Goal: Navigation & Orientation: Go to known website

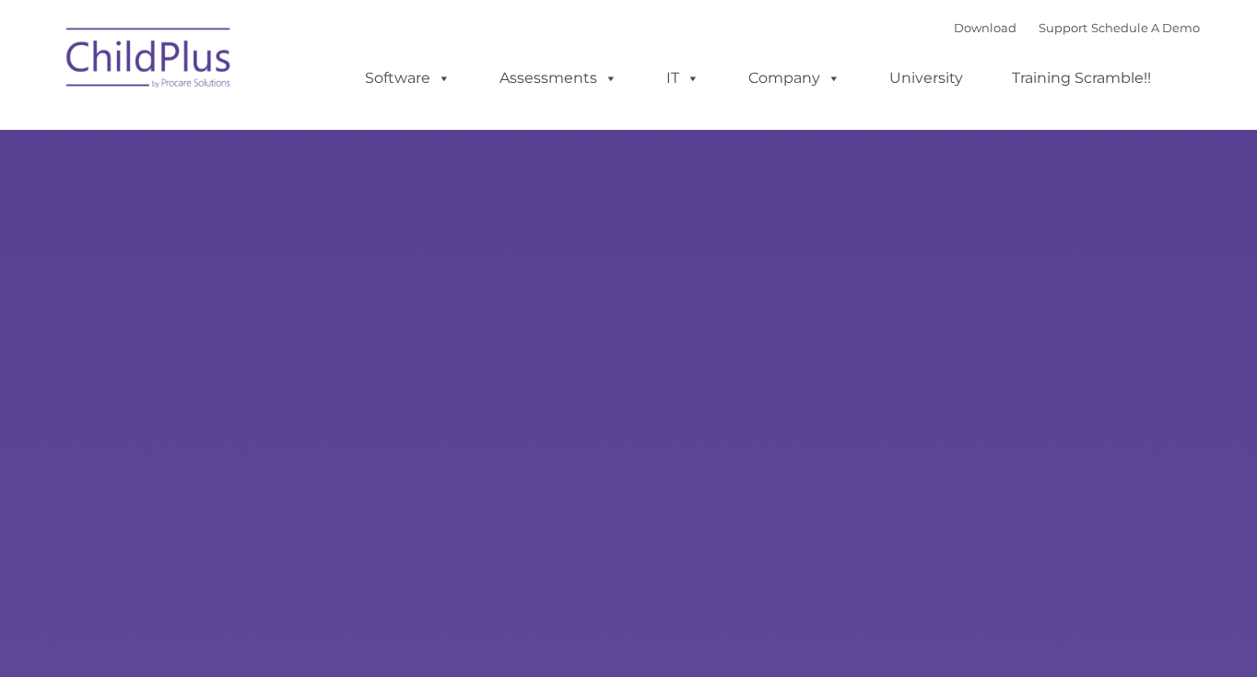
type input ""
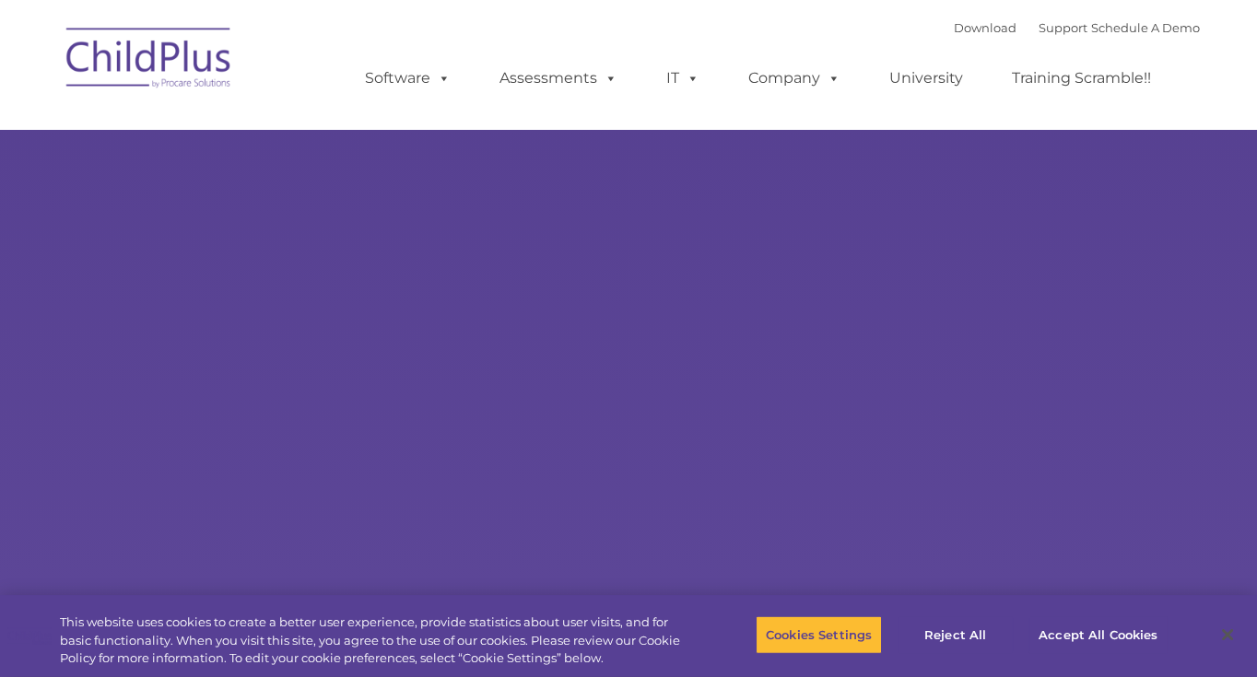
select select "MEDIUM"
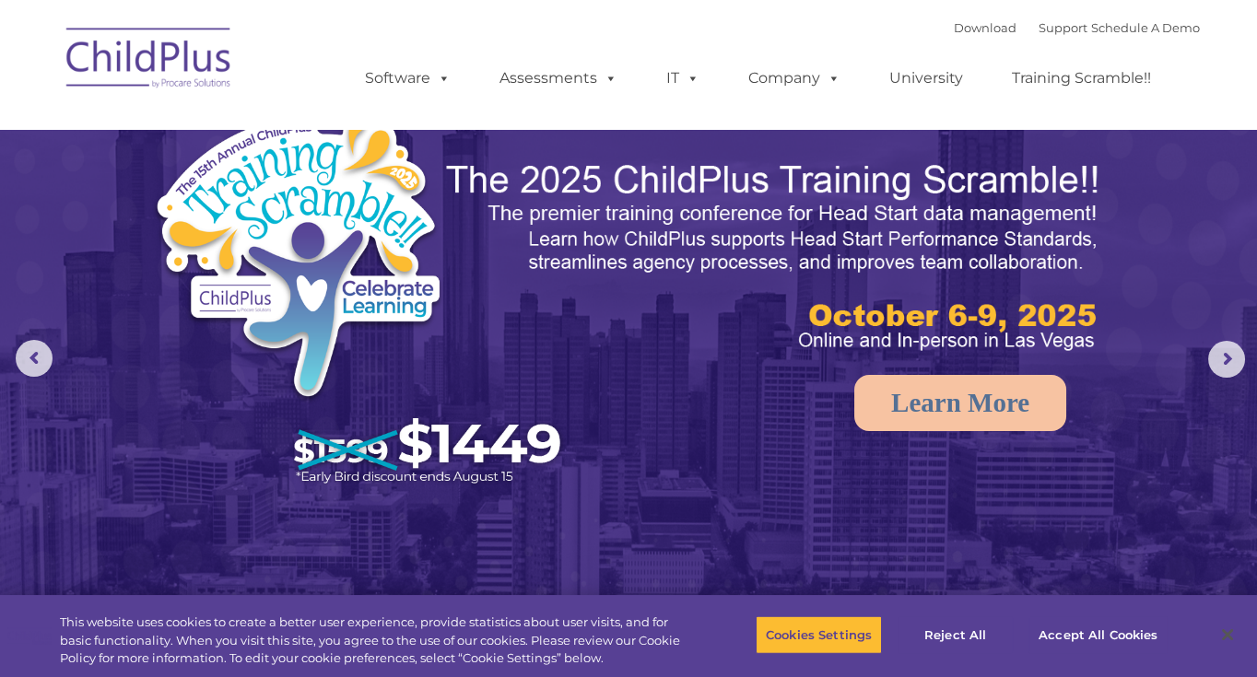
click at [146, 58] on img at bounding box center [149, 61] width 184 height 92
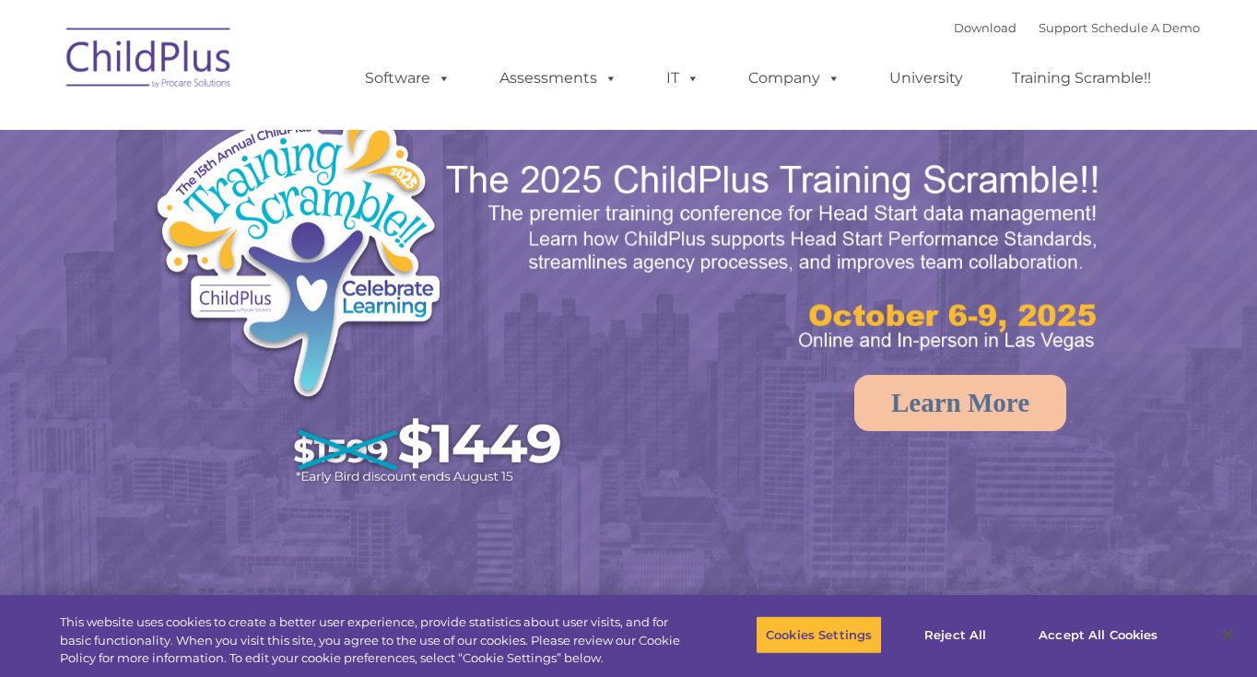
select select "MEDIUM"
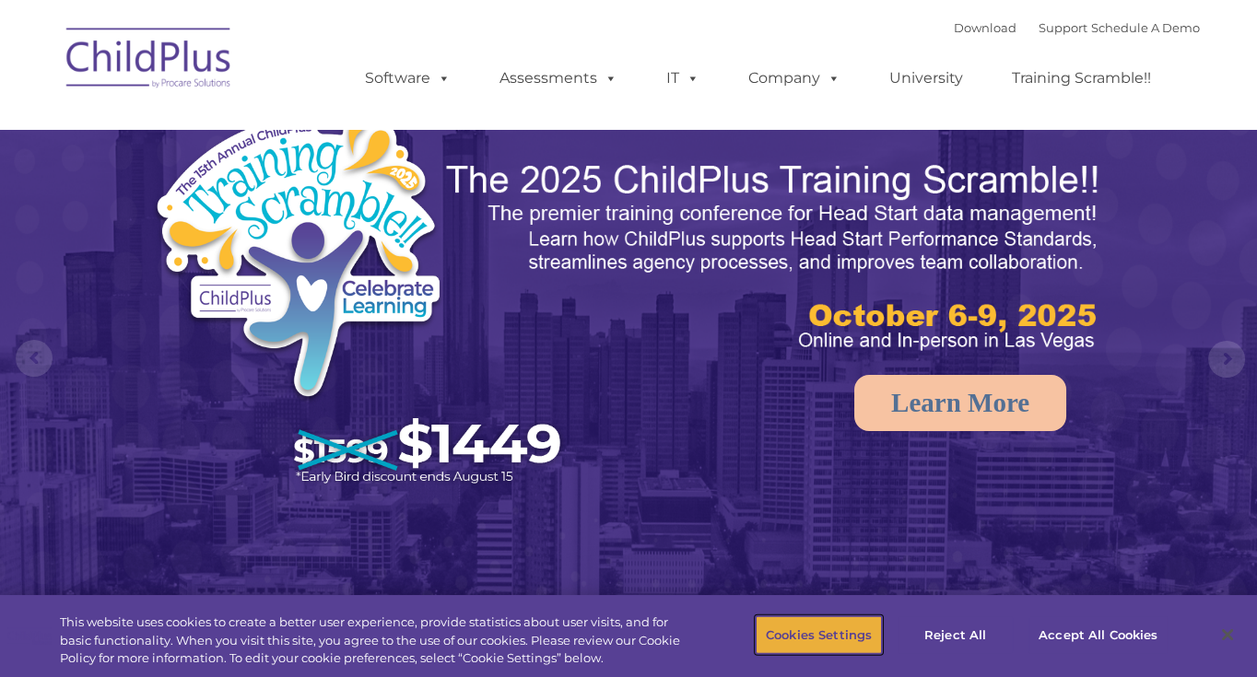
click at [825, 633] on button "Cookies Settings" at bounding box center [819, 635] width 126 height 39
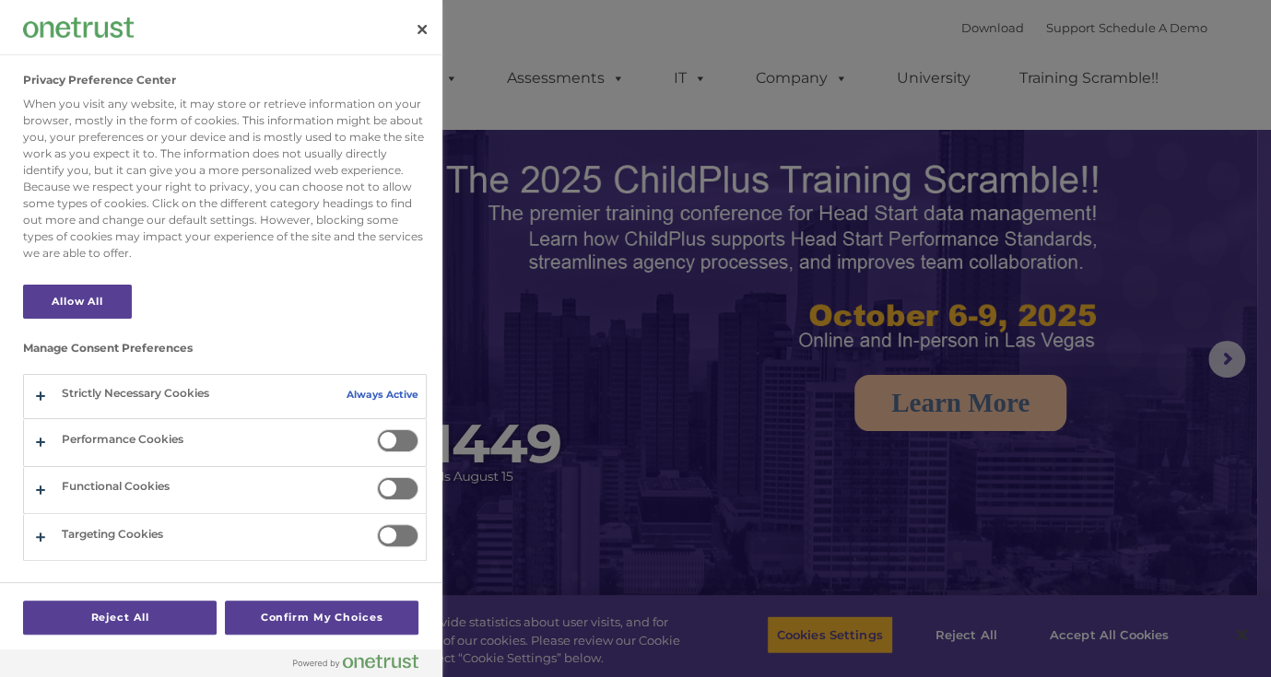
click at [1109, 632] on div at bounding box center [635, 338] width 1271 height 677
click at [418, 23] on button "Close" at bounding box center [422, 29] width 41 height 41
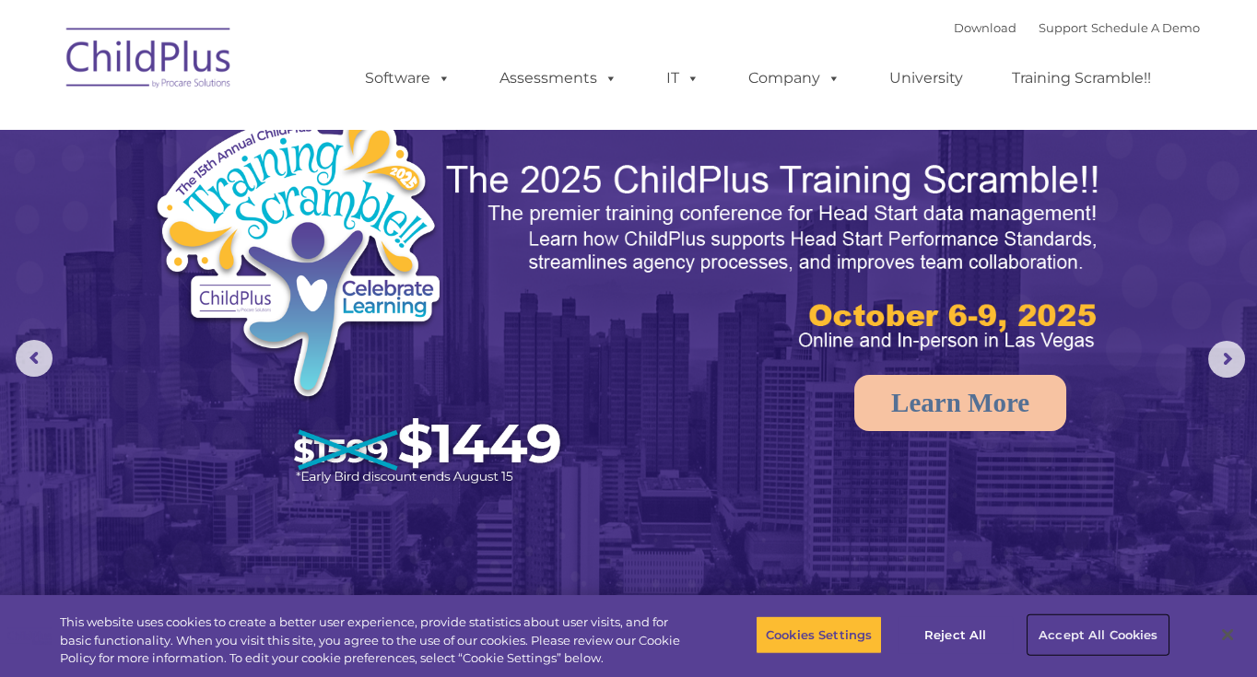
click at [1128, 627] on button "Accept All Cookies" at bounding box center [1098, 635] width 139 height 39
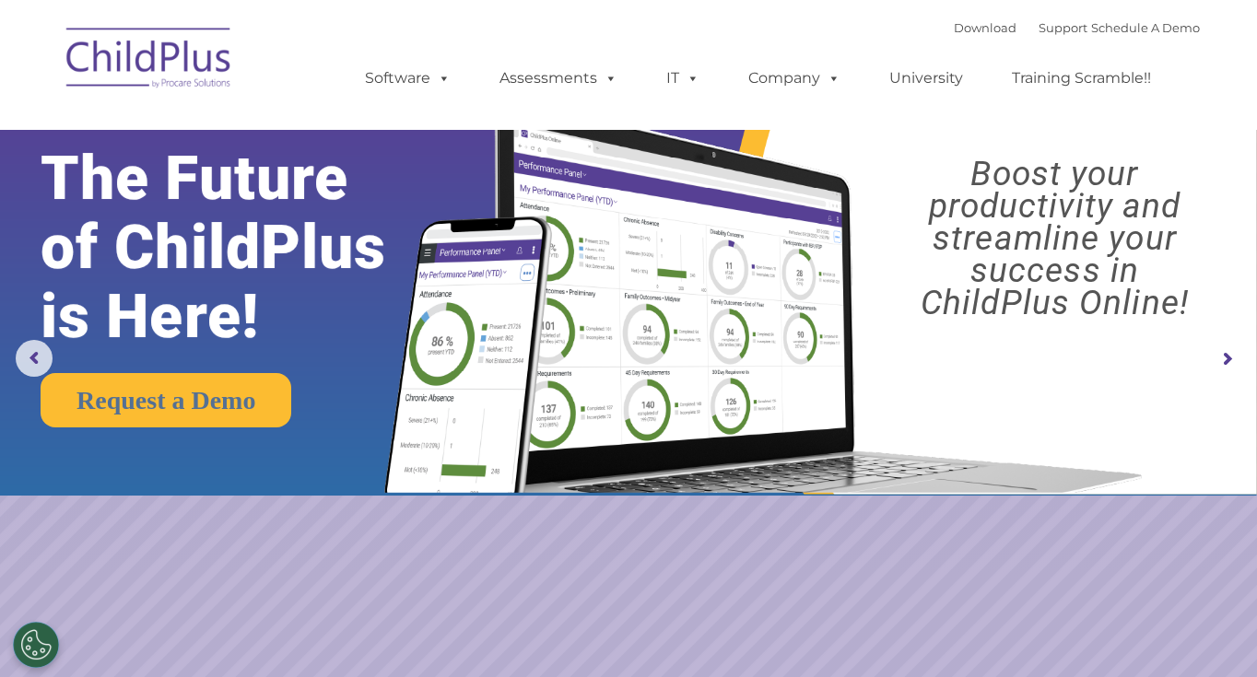
click at [163, 70] on img at bounding box center [149, 61] width 184 height 92
